Goal: Information Seeking & Learning: Compare options

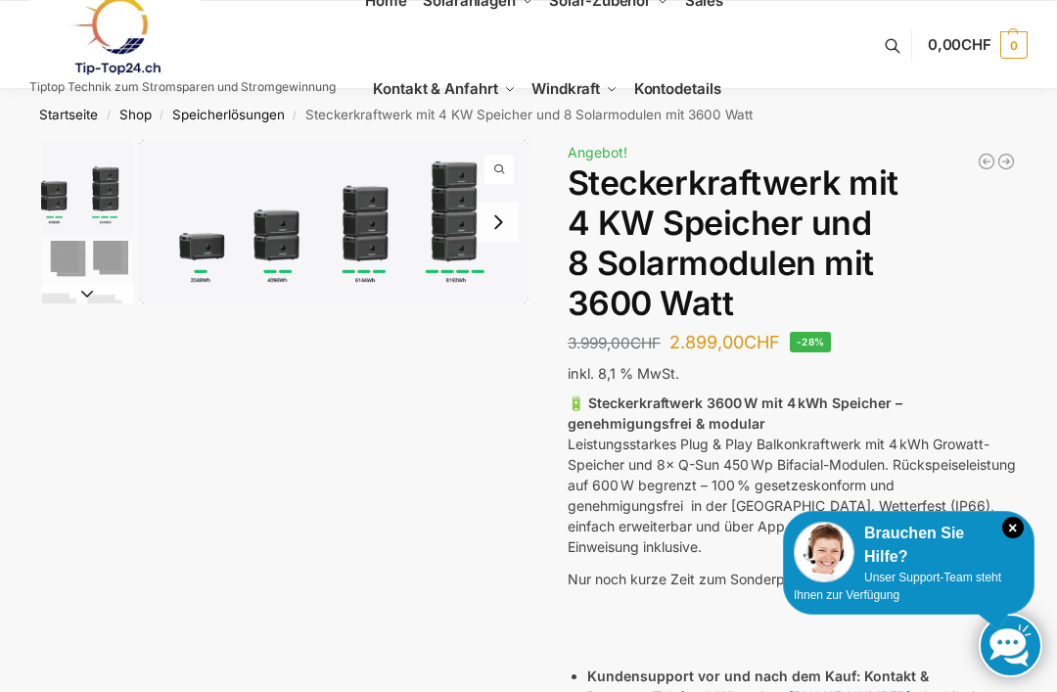
click at [146, 118] on link "Shop" at bounding box center [135, 115] width 32 height 16
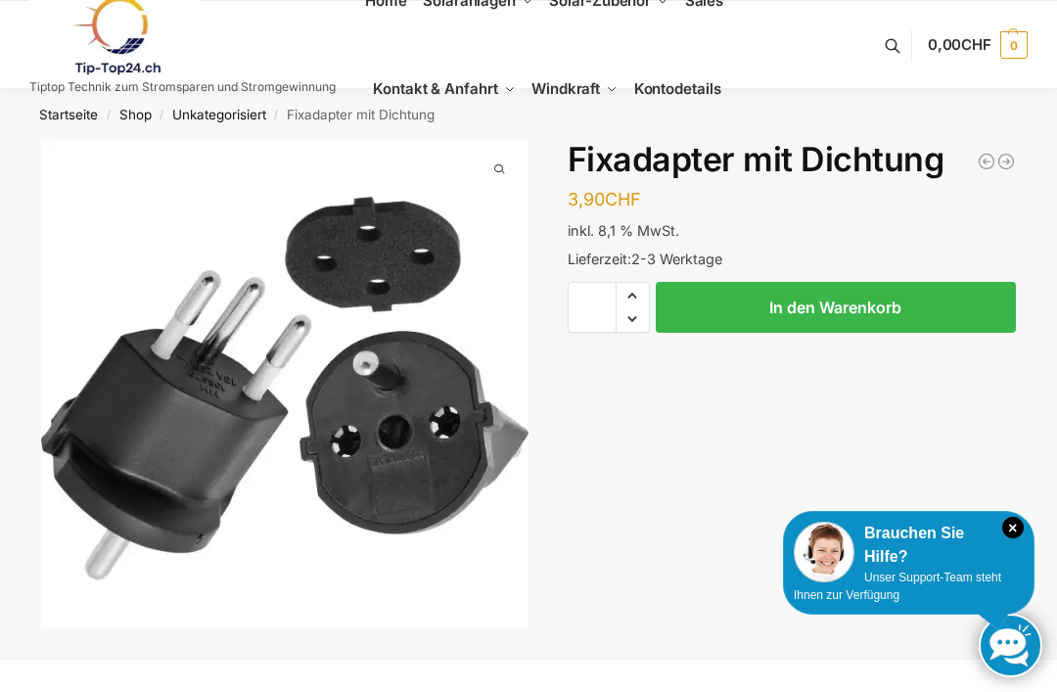
click at [61, 115] on link "Startseite" at bounding box center [68, 115] width 59 height 16
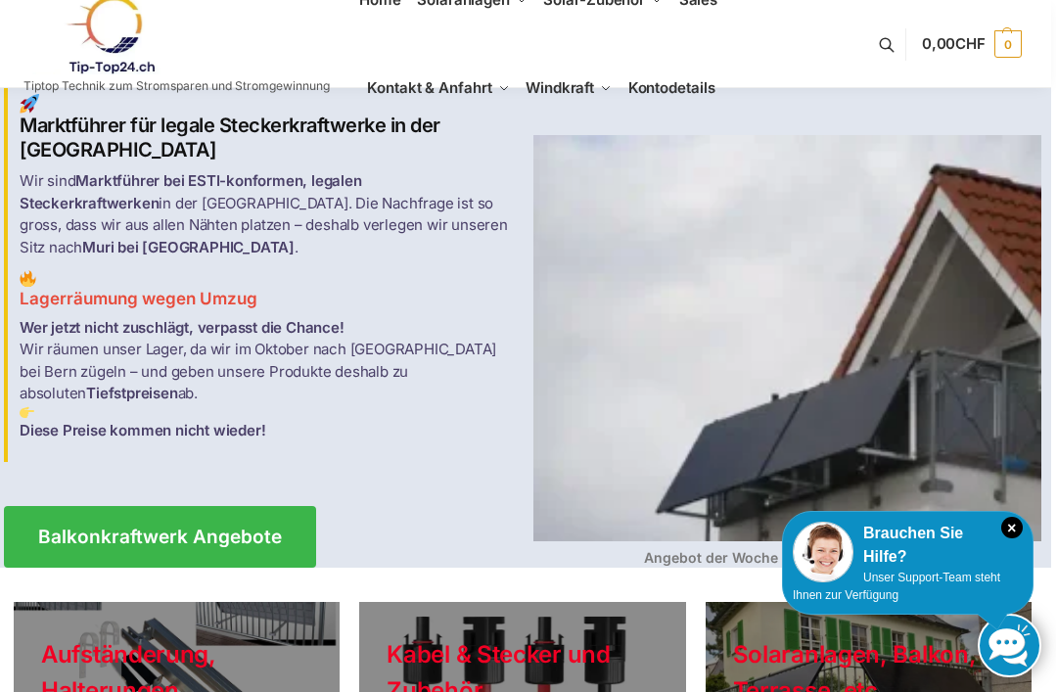
scroll to position [0, 5]
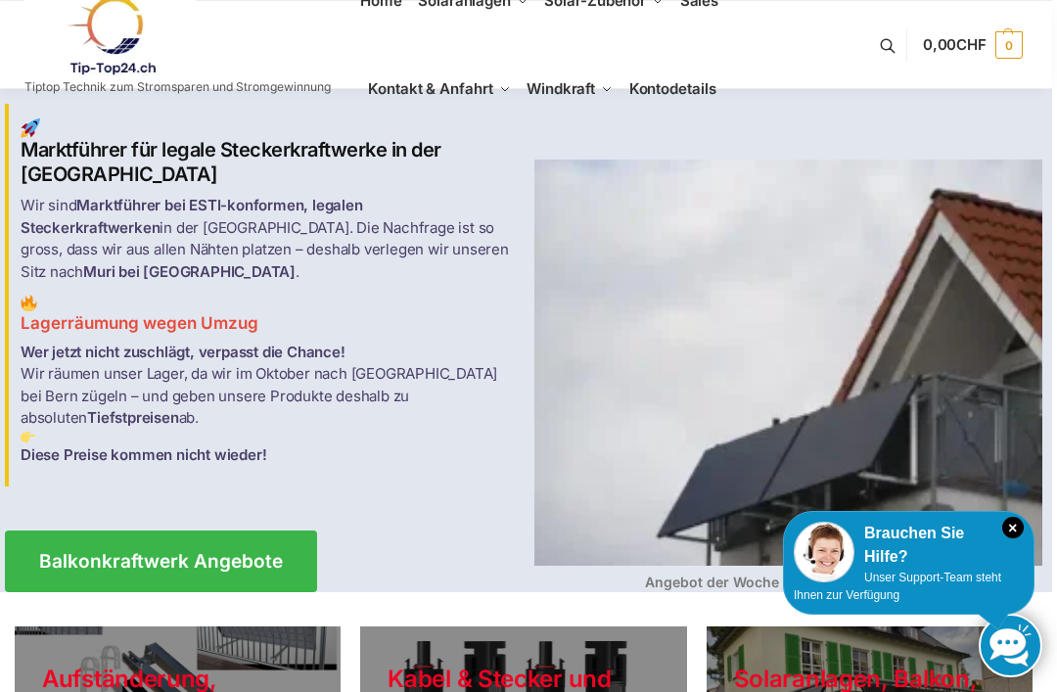
click at [1012, 532] on icon "×" at bounding box center [1013, 528] width 22 height 22
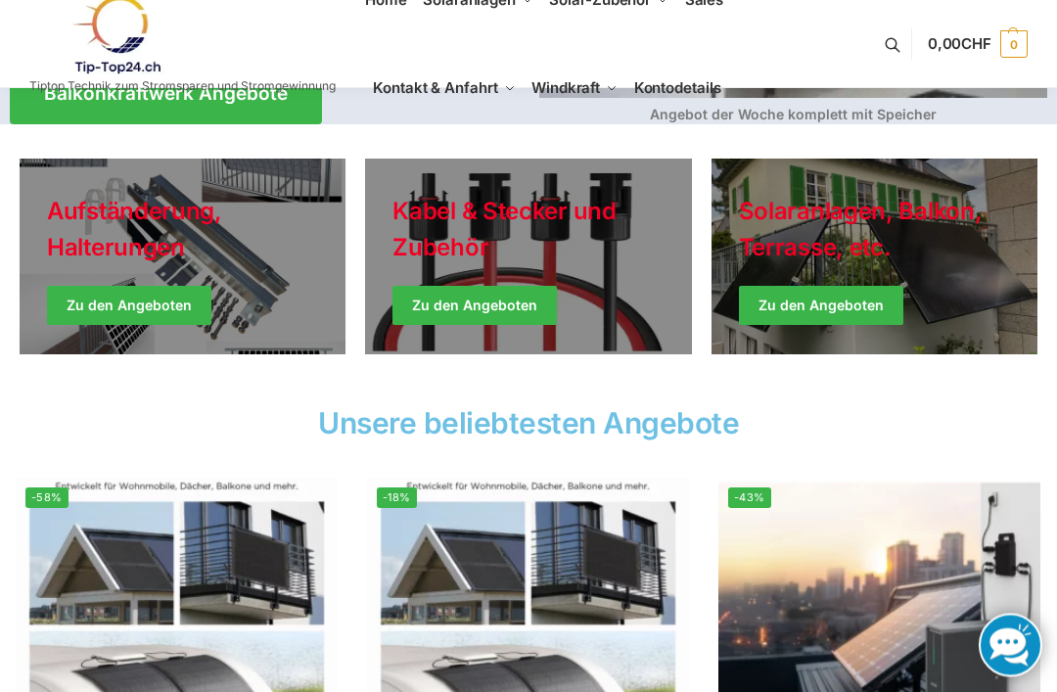
scroll to position [468, 0]
click at [870, 273] on link "Winter Jackets" at bounding box center [875, 257] width 326 height 196
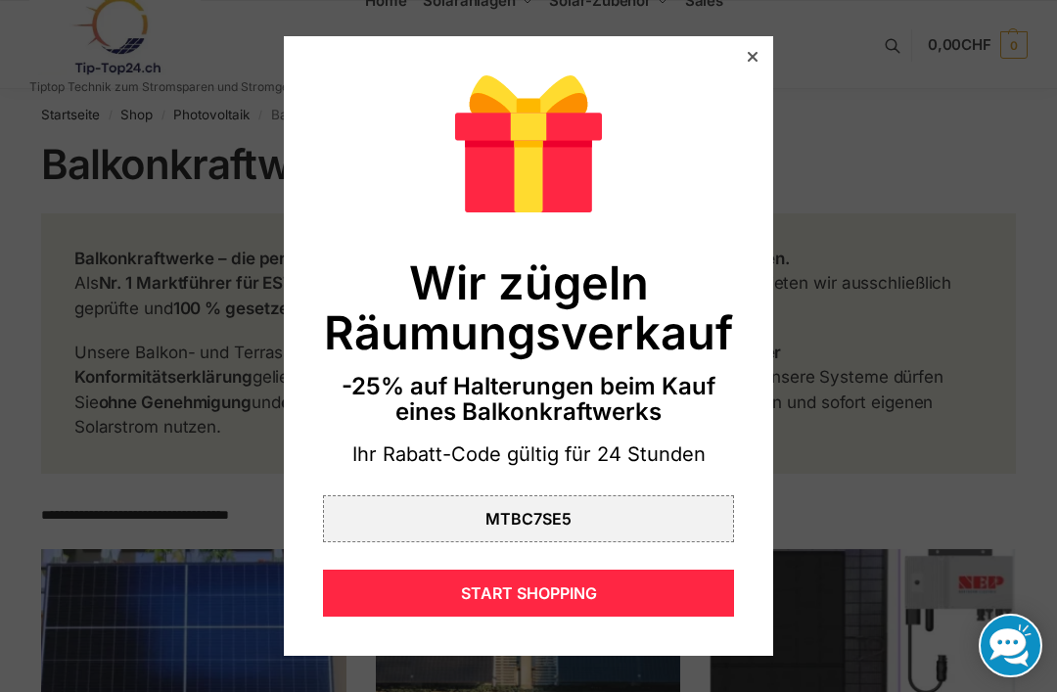
click at [758, 55] on div at bounding box center [753, 57] width 18 height 18
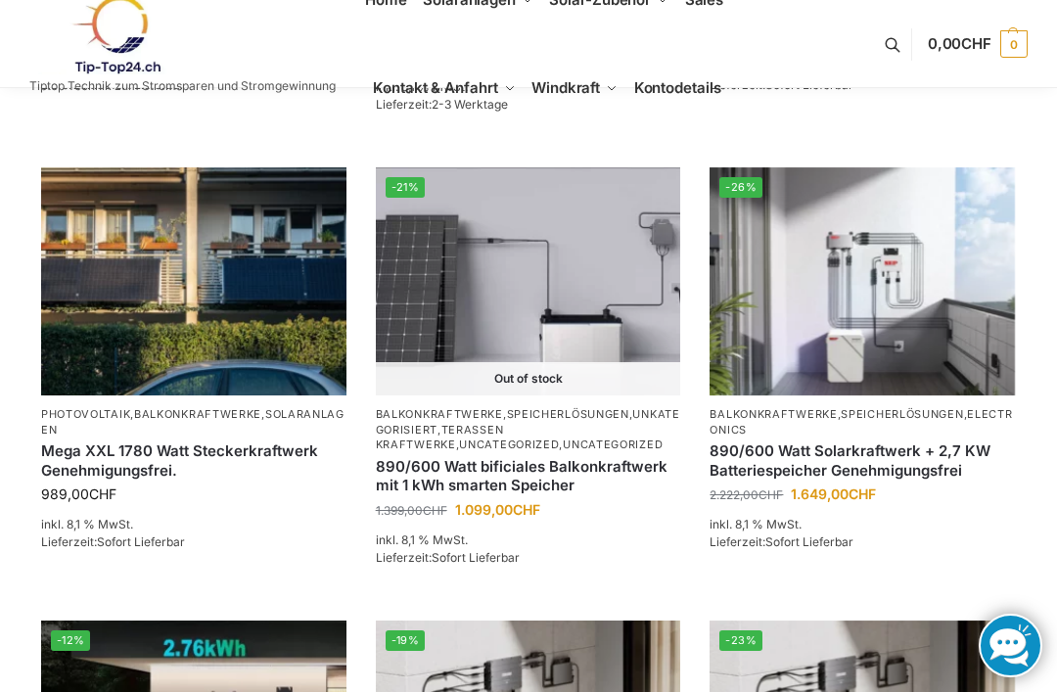
scroll to position [1246, 0]
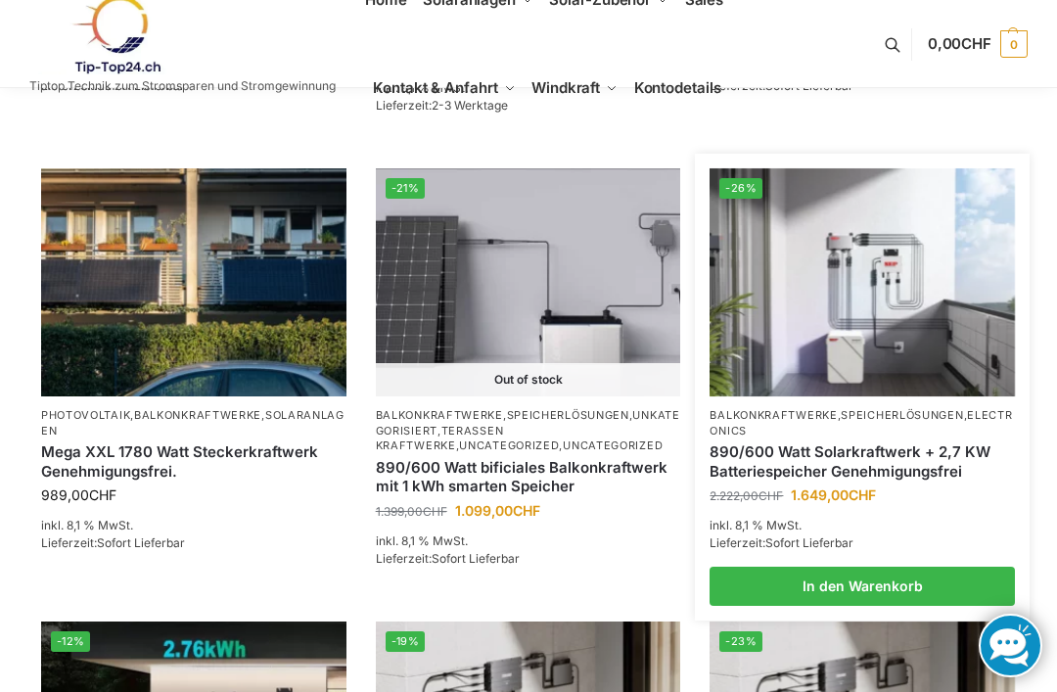
click at [856, 447] on link "890/600 Watt Solarkraftwerk + 2,7 KW Batteriespeicher Genehmigungsfrei" at bounding box center [862, 461] width 305 height 38
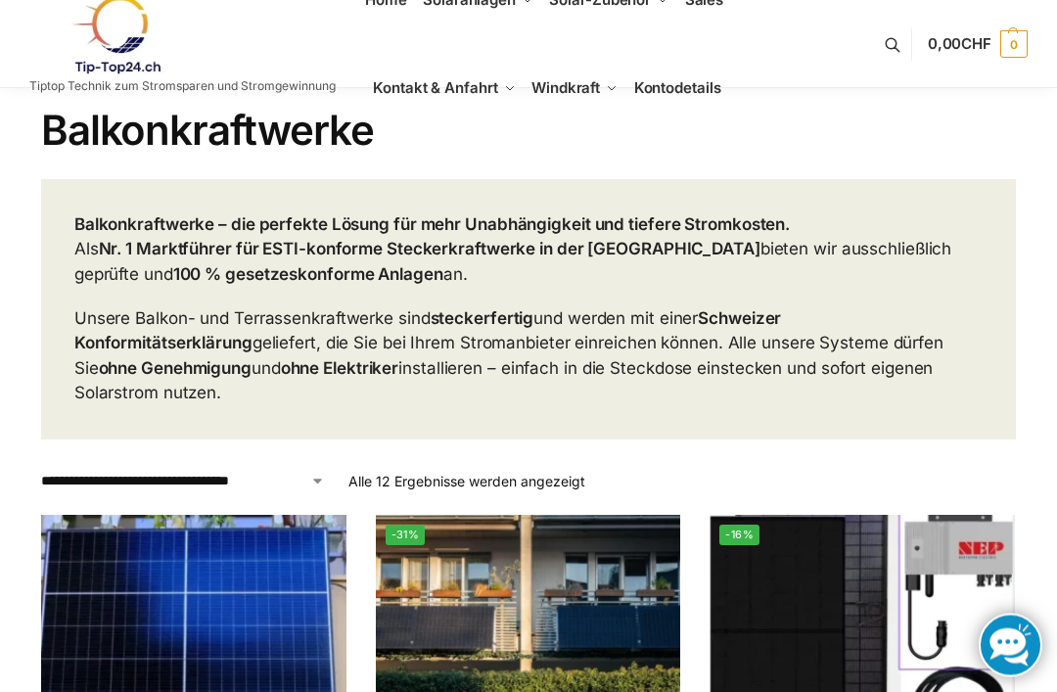
scroll to position [0, 0]
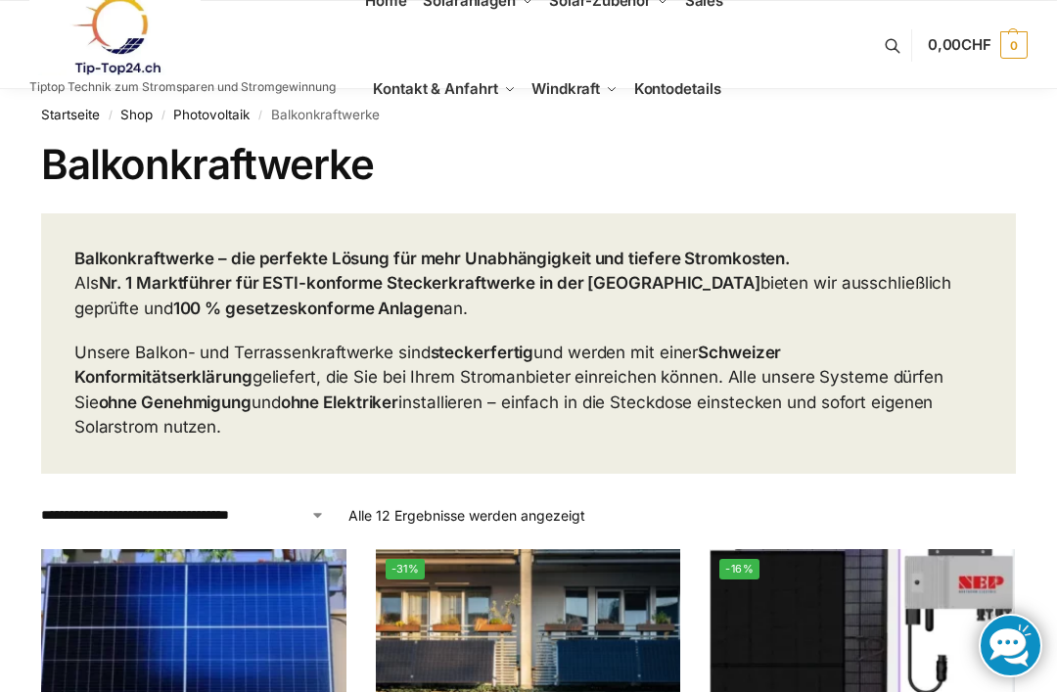
click at [209, 117] on link "Photovoltaik" at bounding box center [211, 115] width 76 height 16
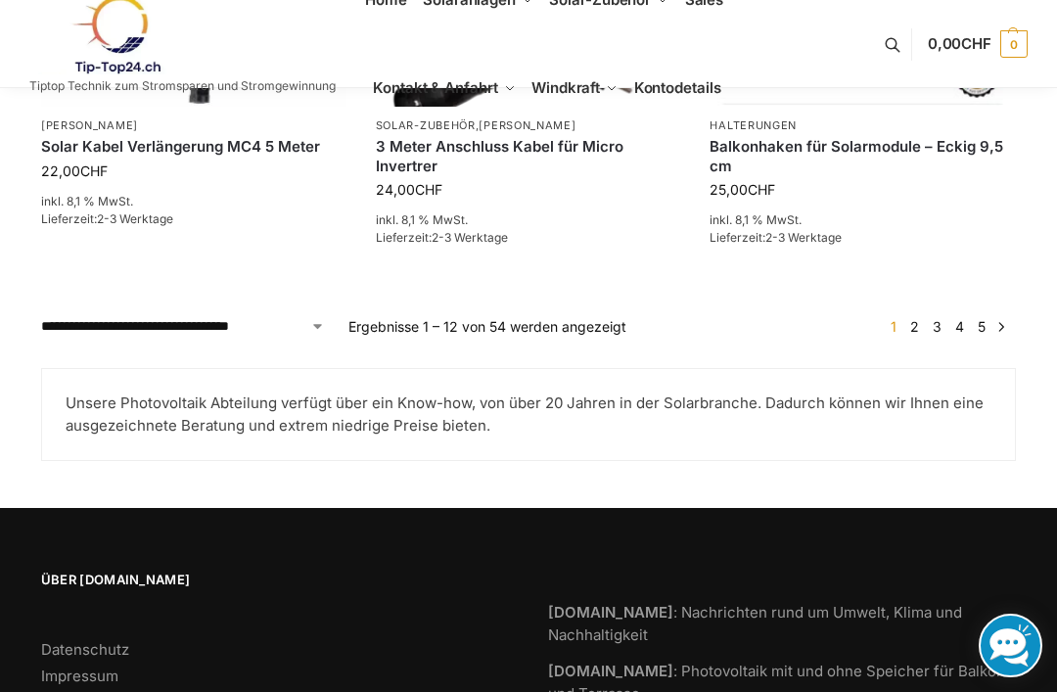
scroll to position [2049, 0]
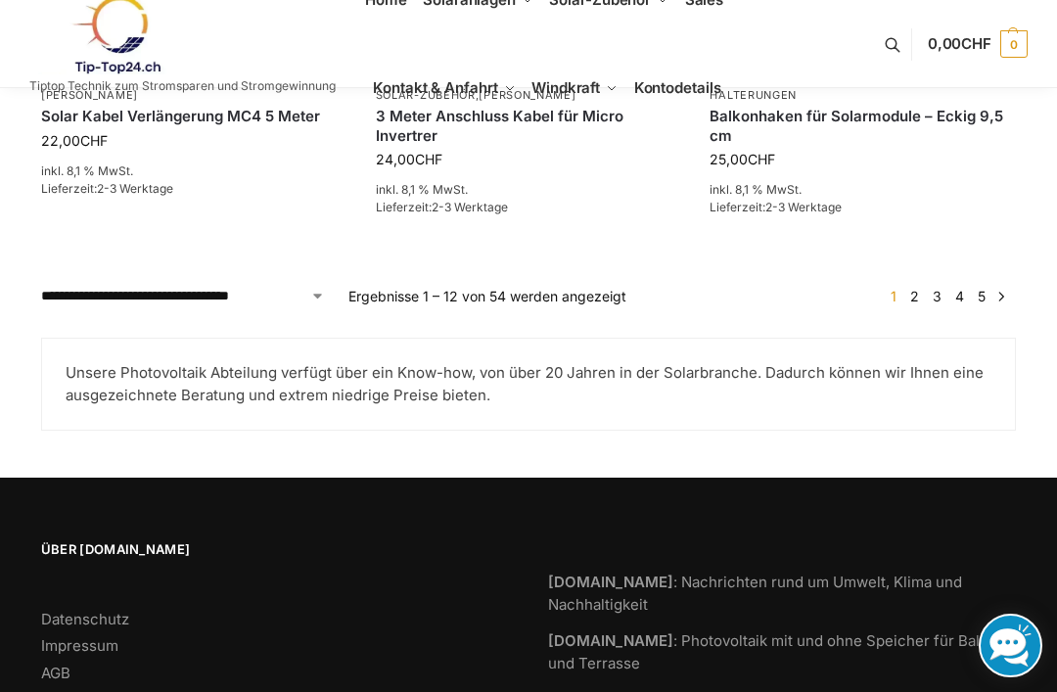
click at [928, 288] on link "3" at bounding box center [937, 296] width 19 height 17
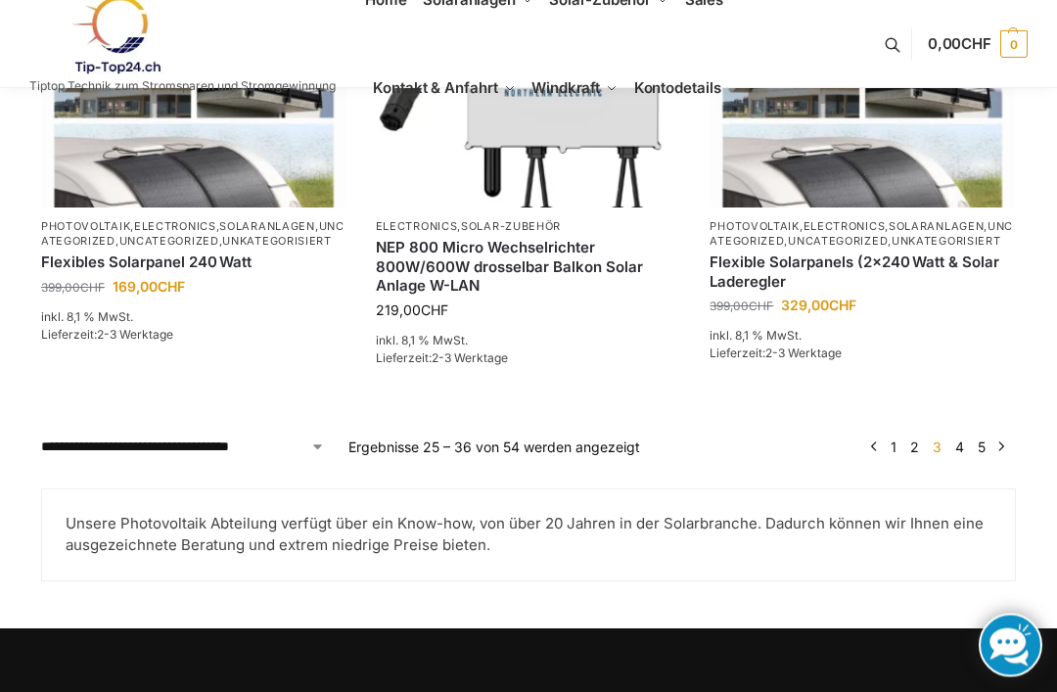
scroll to position [1983, 0]
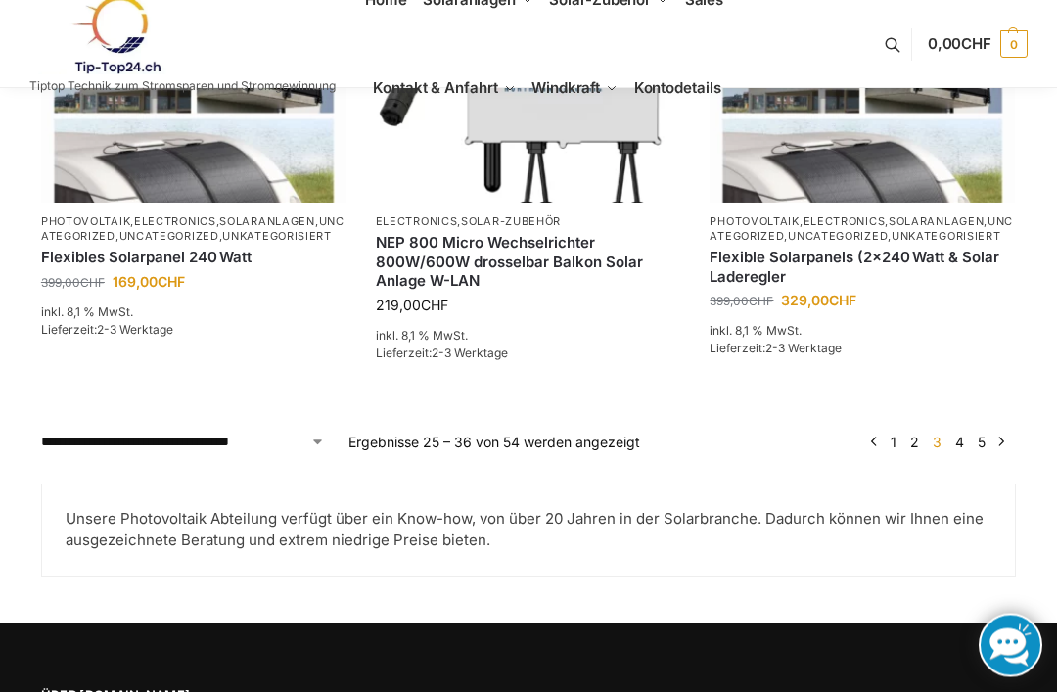
click at [960, 451] on link "4" at bounding box center [959, 443] width 19 height 17
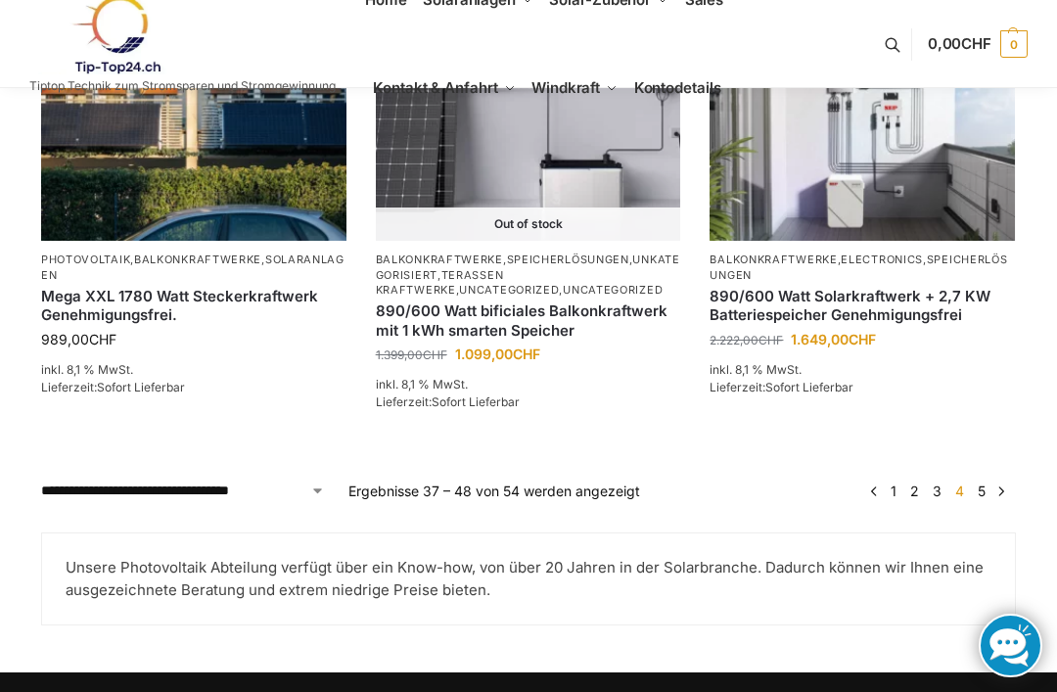
scroll to position [1934, 0]
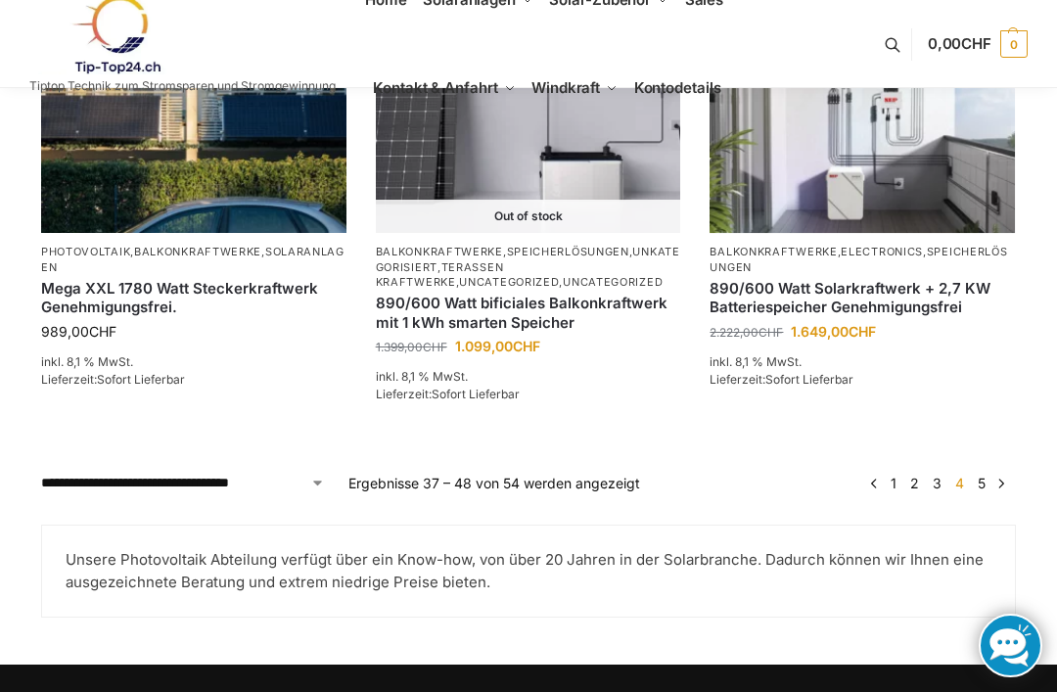
click at [984, 491] on link "5" at bounding box center [982, 483] width 18 height 17
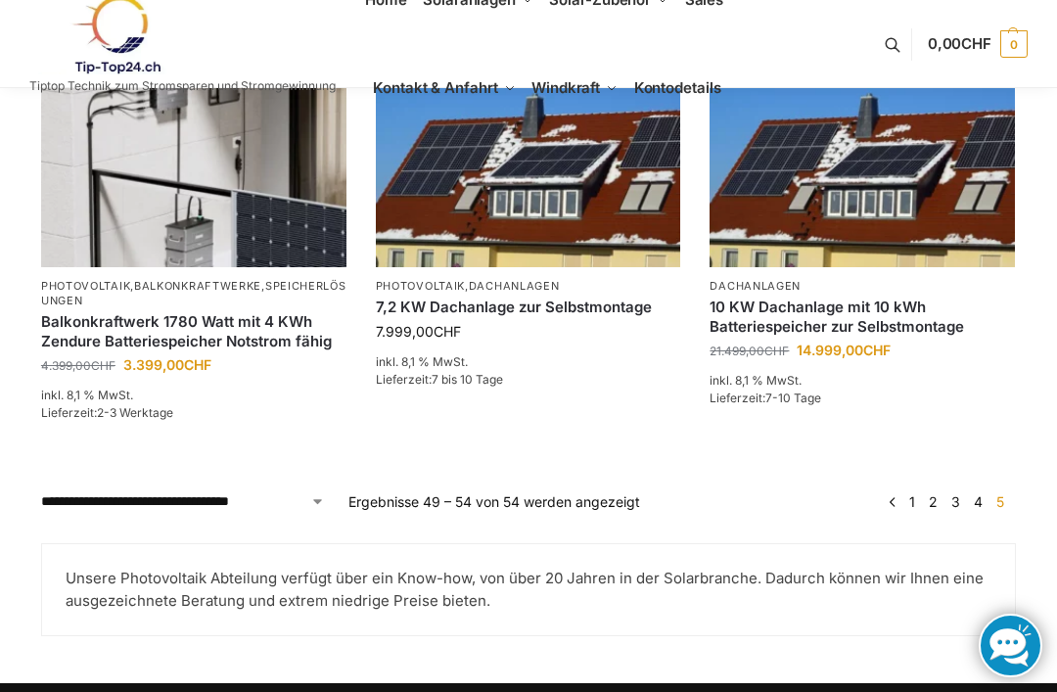
scroll to position [1048, 0]
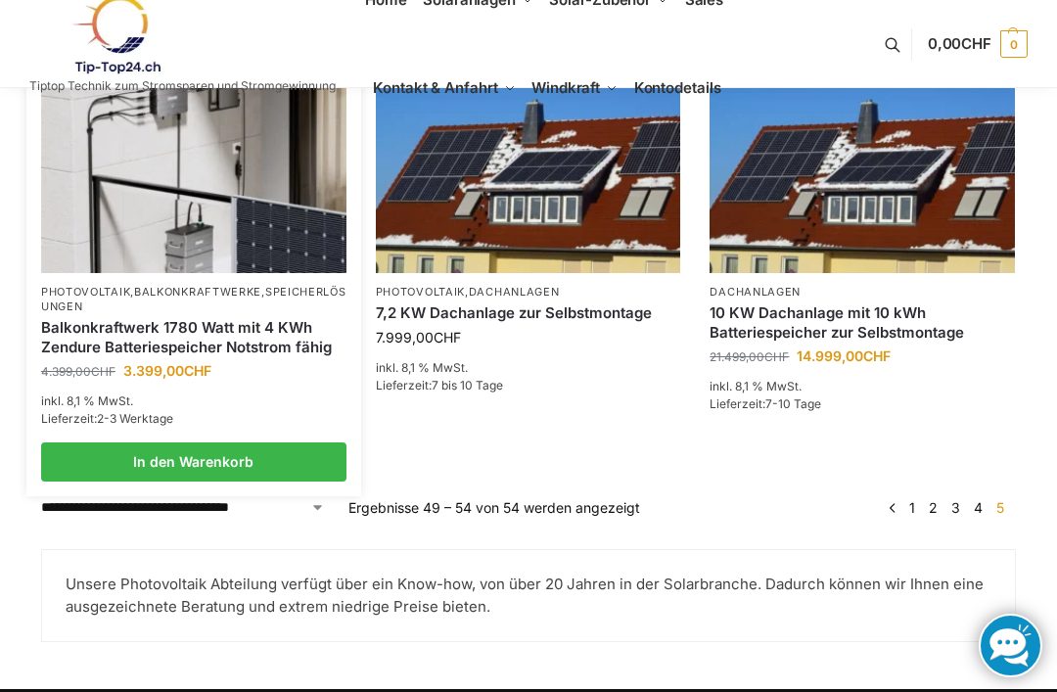
click at [98, 328] on link "Balkonkraftwerk 1780 Watt mit 4 KWh Zendure Batteriespeicher Notstrom fähig" at bounding box center [193, 337] width 305 height 38
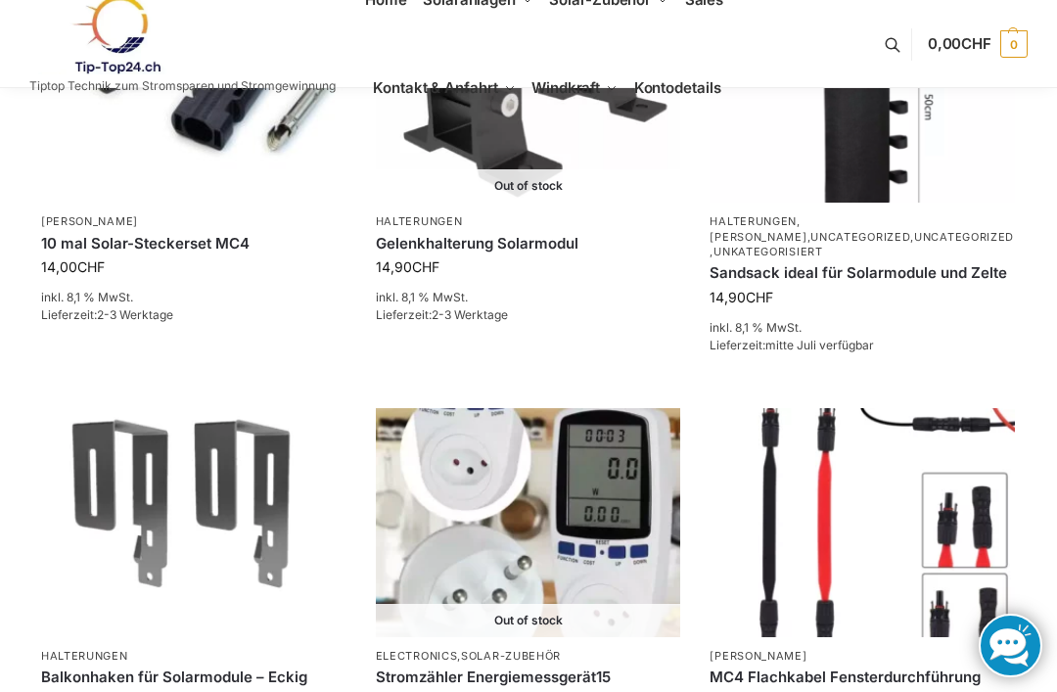
scroll to position [1191, 0]
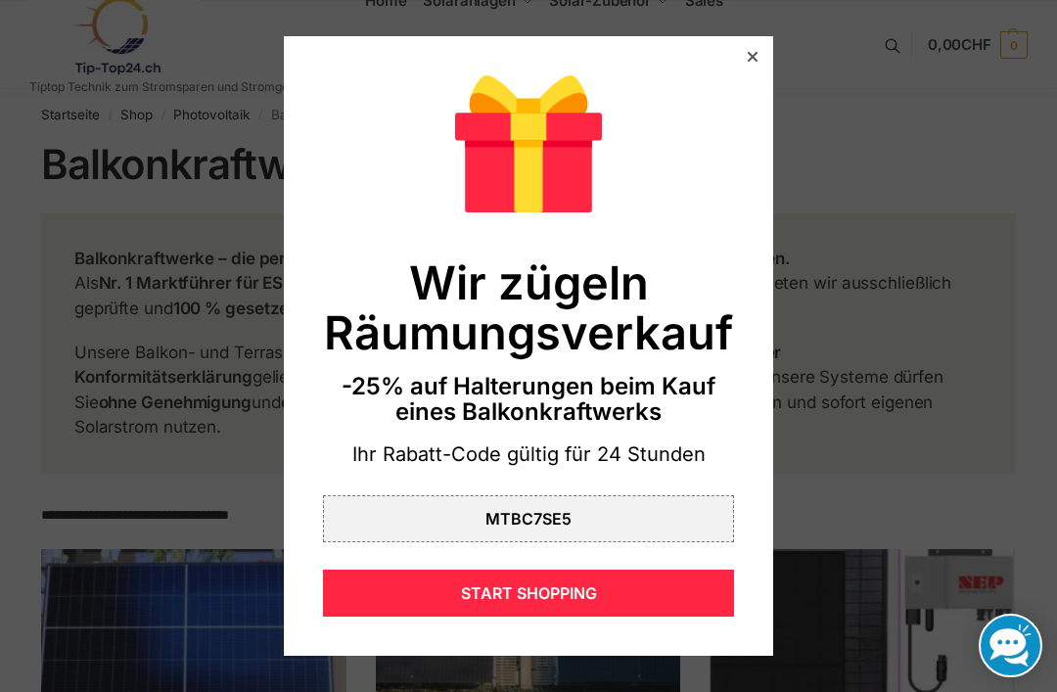
click at [759, 61] on div at bounding box center [753, 57] width 18 height 18
